Goal: Task Accomplishment & Management: Complete application form

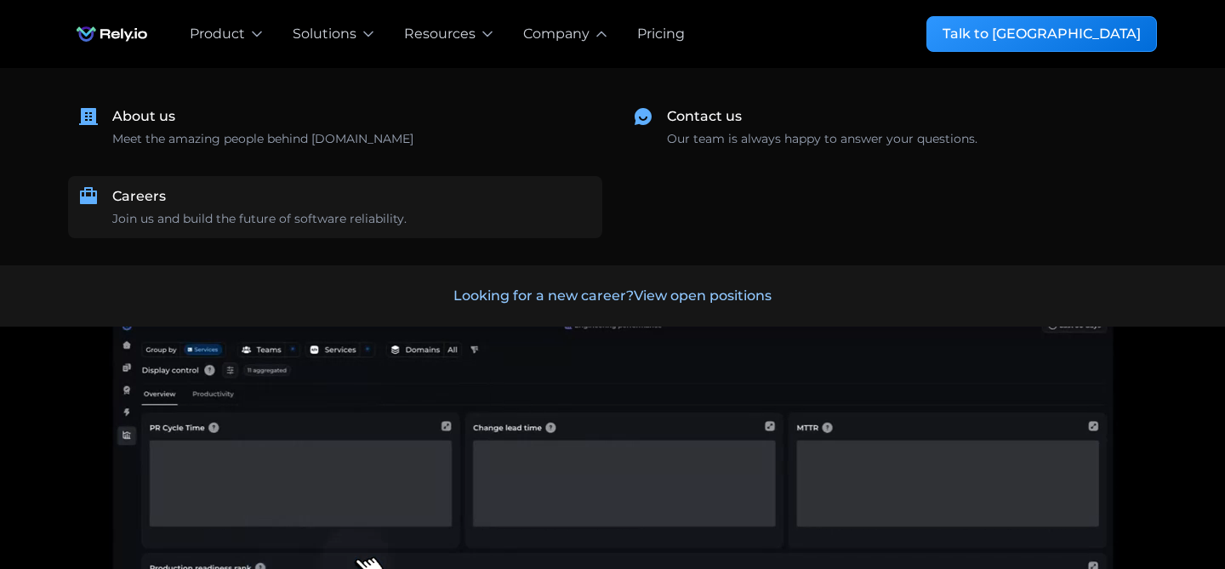
click at [292, 221] on div "Join us and build the future of software reliability." at bounding box center [259, 219] width 294 height 18
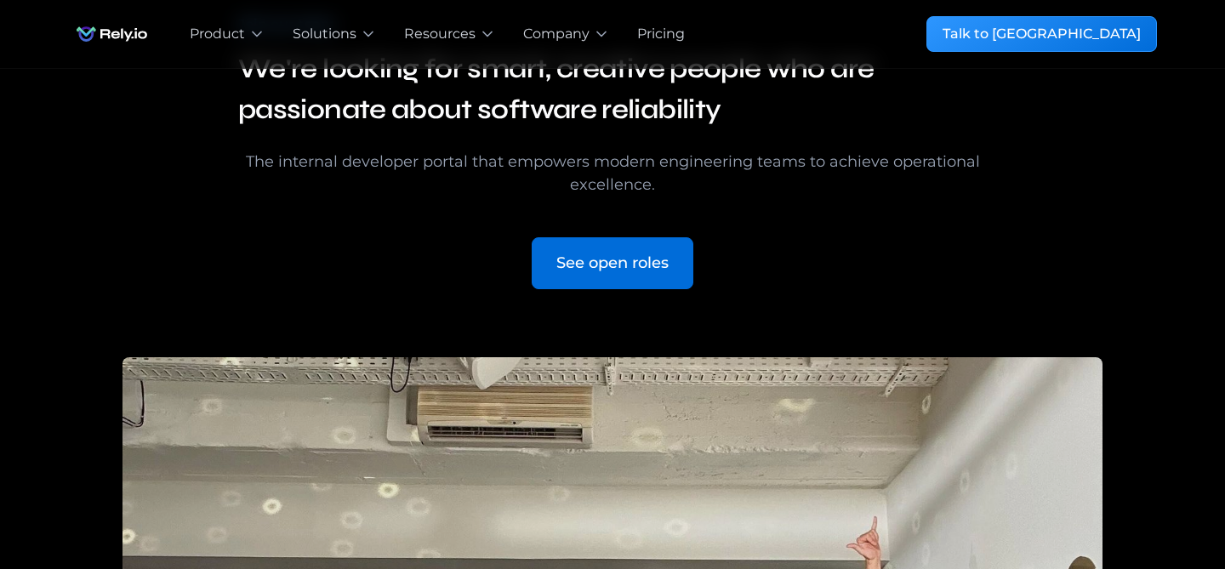
scroll to position [148, 0]
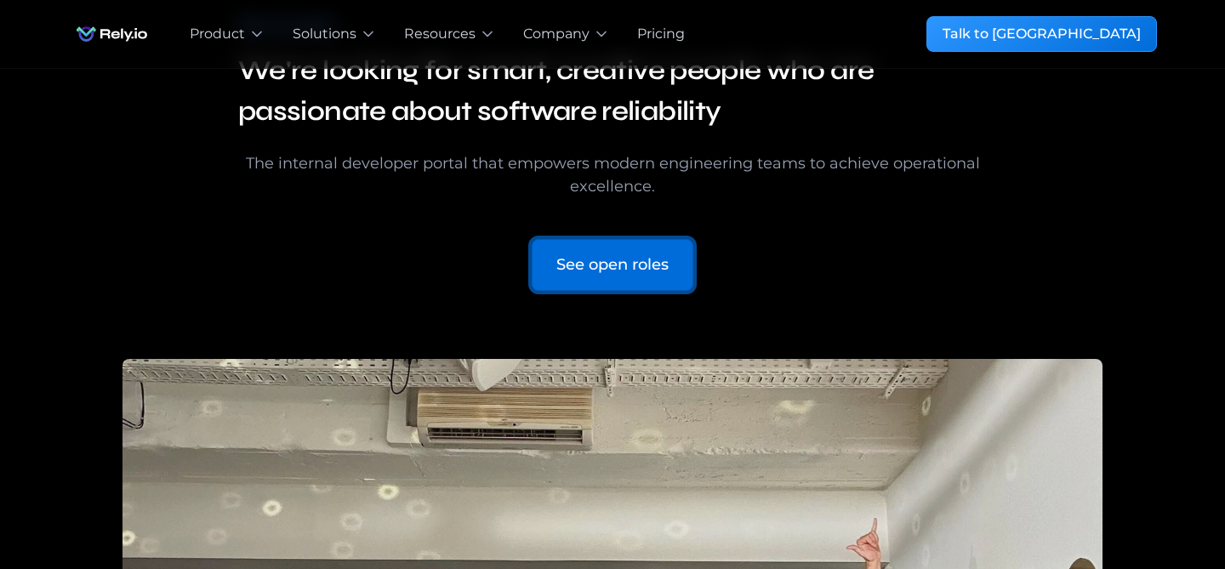
click at [591, 258] on div "See open roles" at bounding box center [612, 264] width 112 height 23
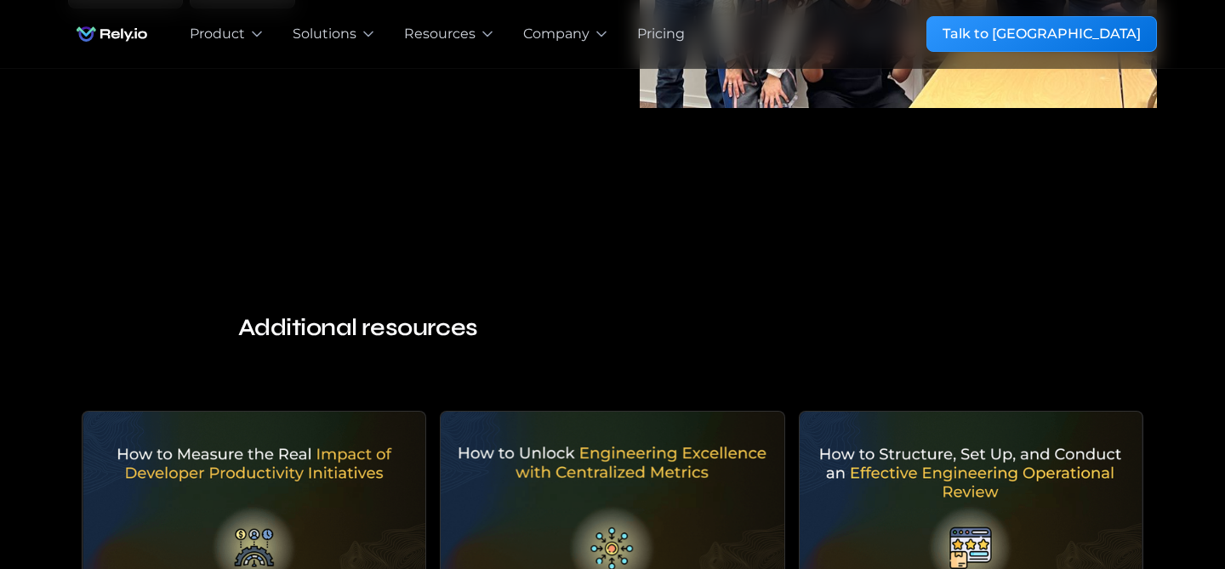
scroll to position [3128, 0]
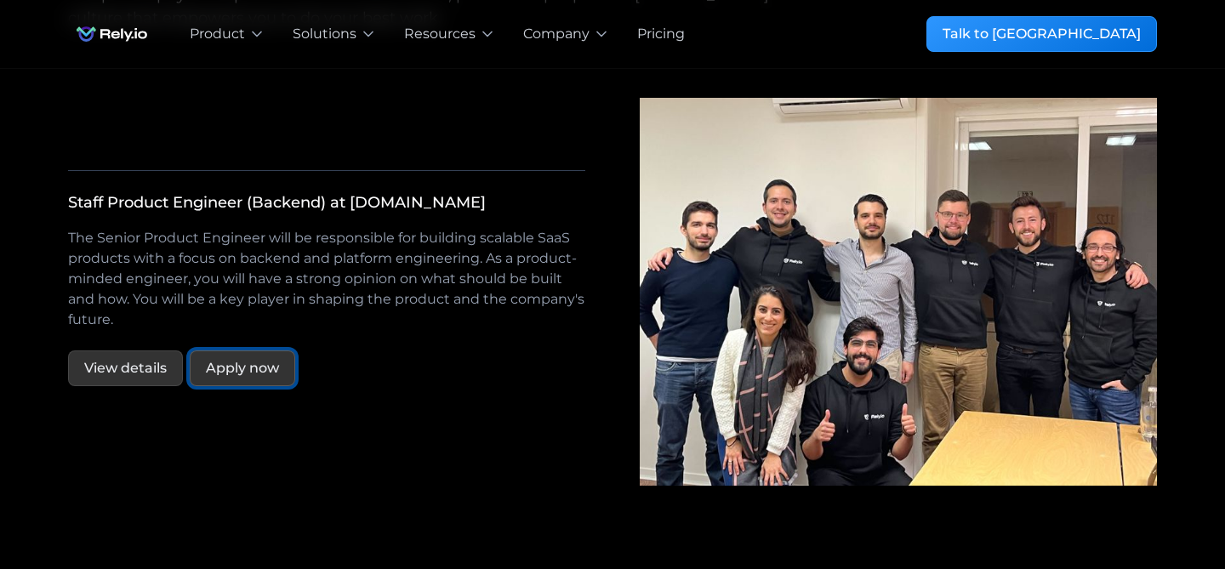
click at [263, 358] on div "Apply now" at bounding box center [242, 368] width 73 height 20
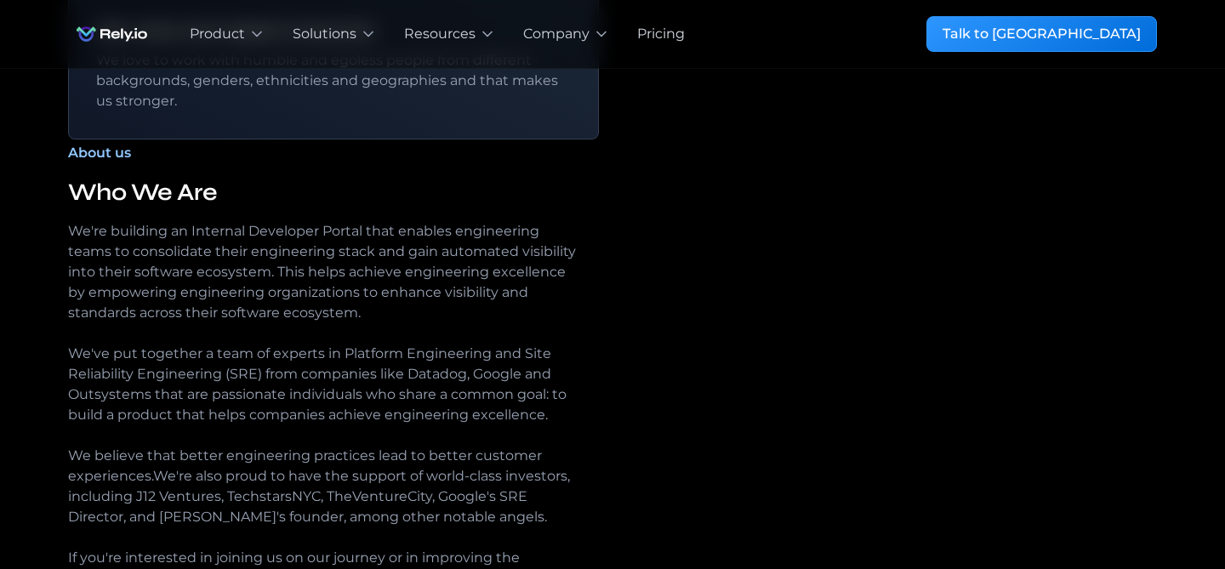
scroll to position [2043, 0]
